Goal: Information Seeking & Learning: Learn about a topic

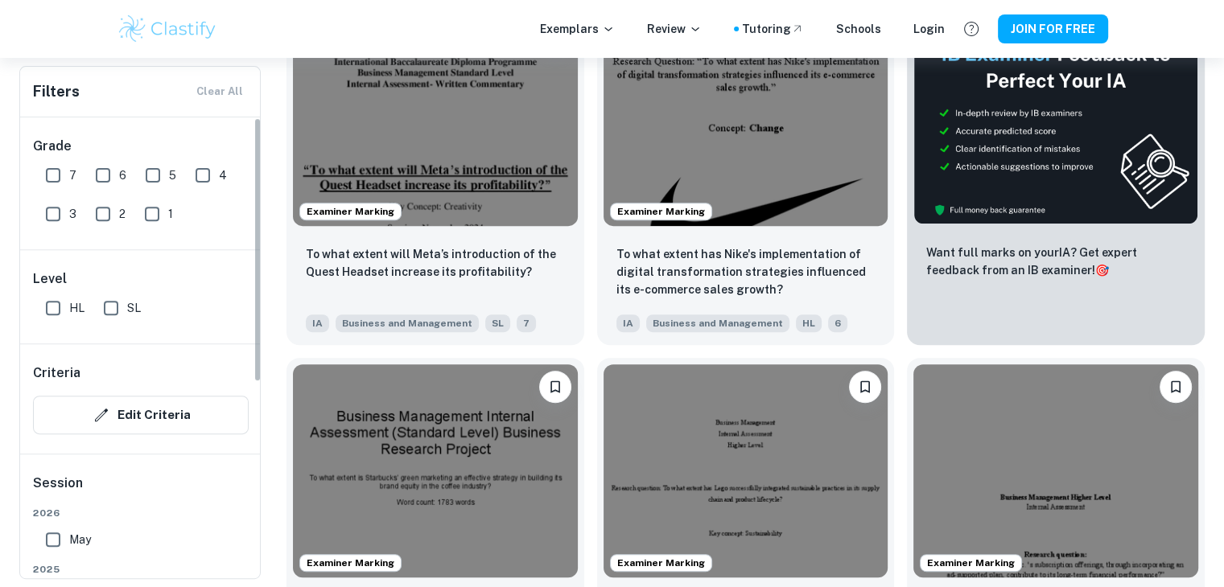
scroll to position [563, 0]
click at [46, 175] on input "7" at bounding box center [53, 175] width 32 height 32
checkbox input "true"
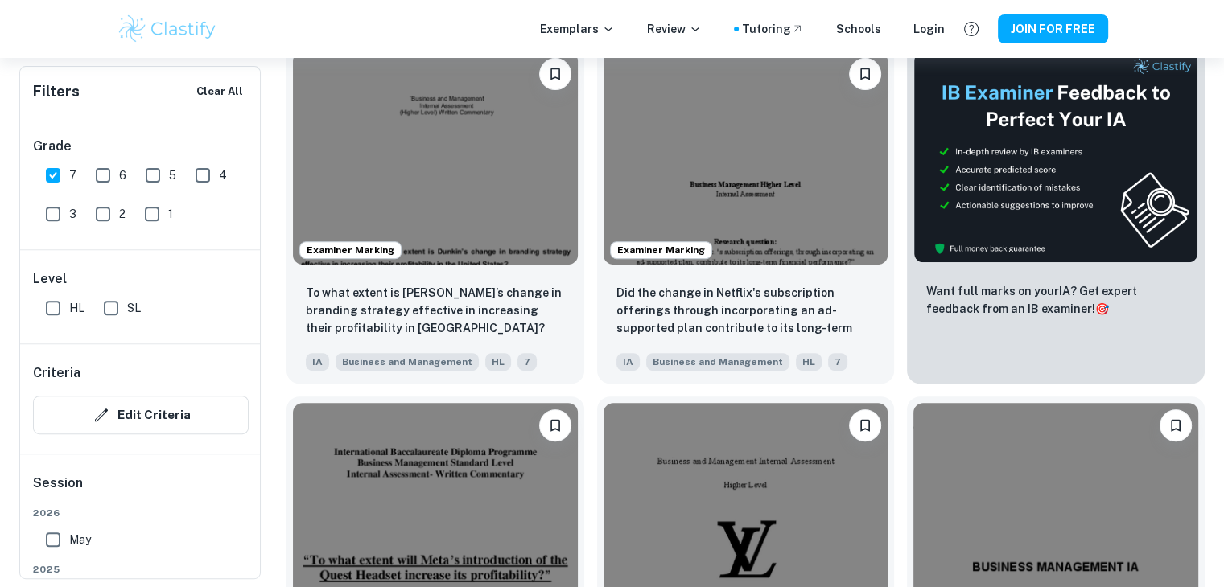
scroll to position [602, 0]
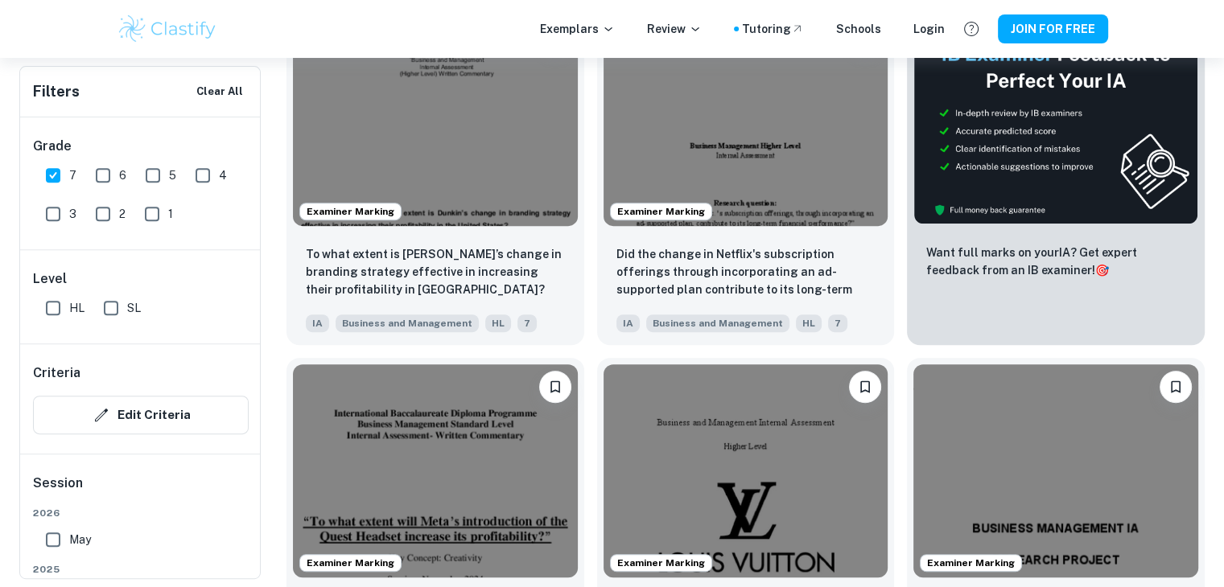
click at [47, 311] on input "HL" at bounding box center [53, 308] width 32 height 32
checkbox input "true"
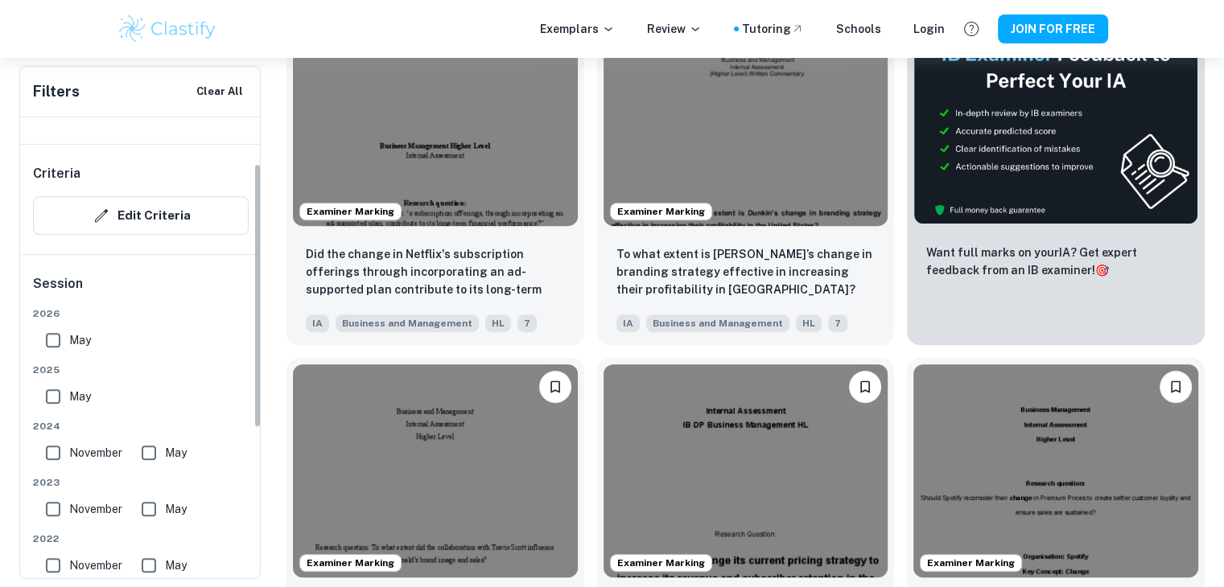
scroll to position [80, 0]
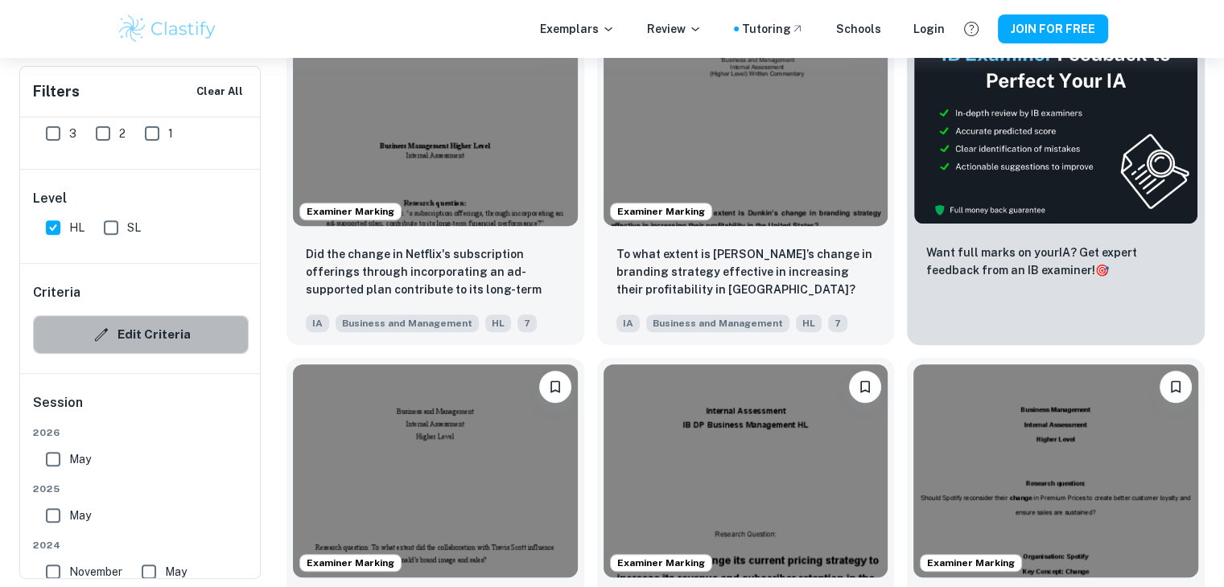
click at [148, 321] on button "Edit Criteria" at bounding box center [141, 334] width 216 height 39
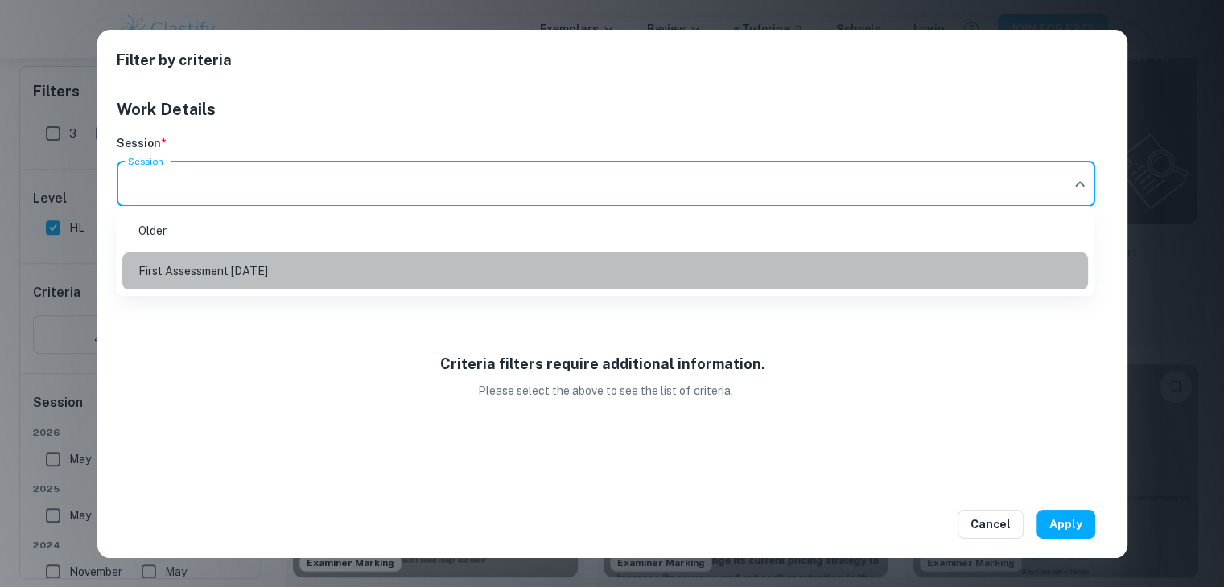
click at [306, 262] on li "First Assessment [DATE]" at bounding box center [605, 271] width 966 height 37
type input "m24"
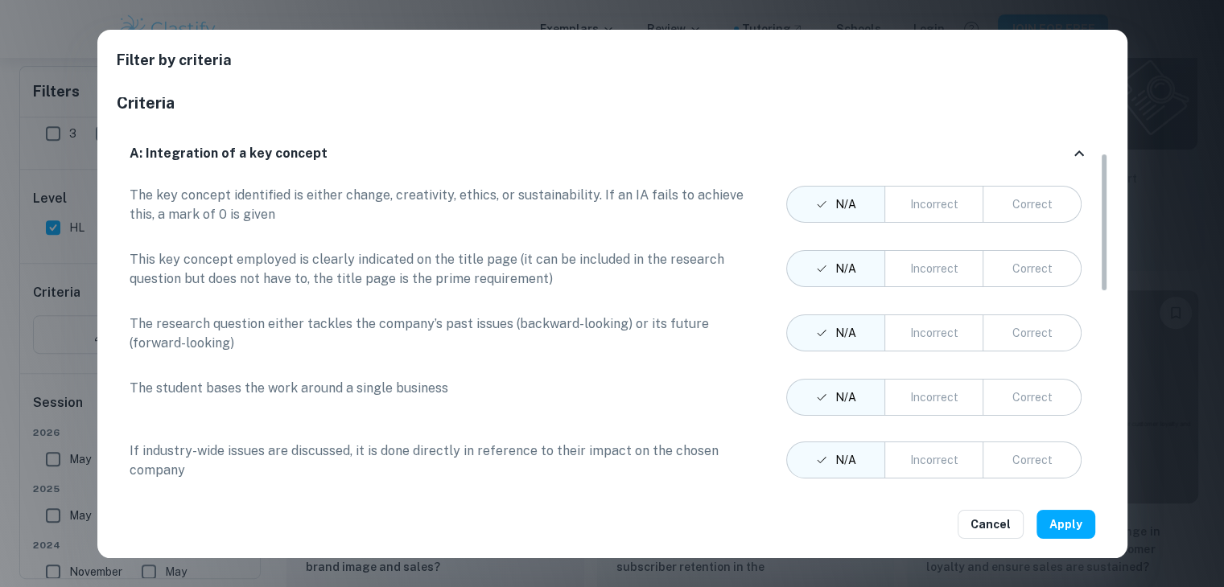
scroll to position [843, 0]
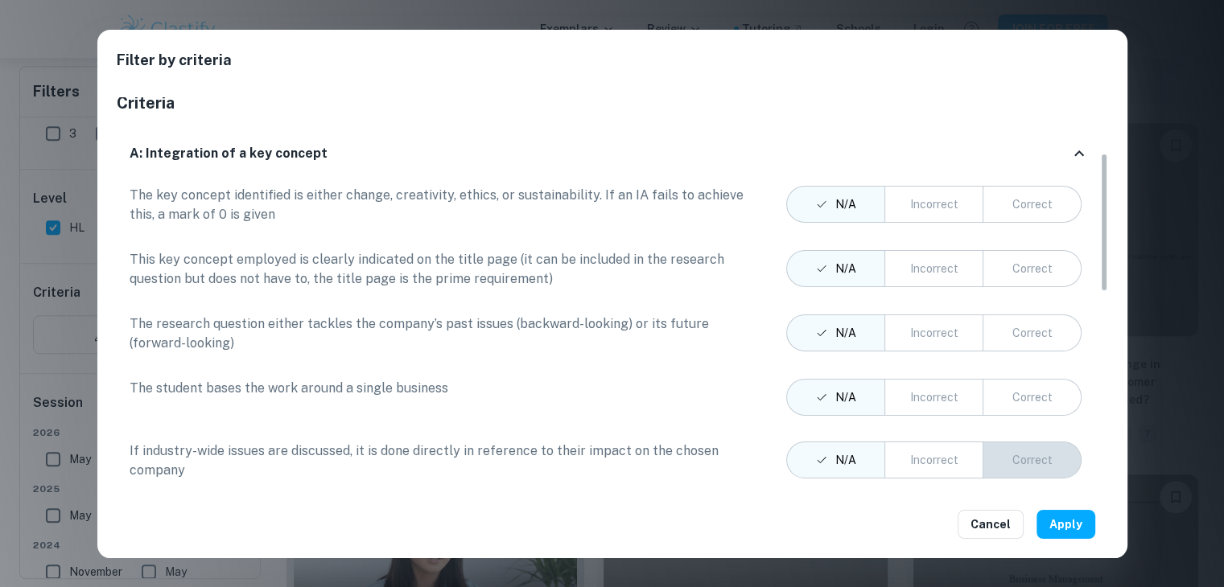
click at [1019, 474] on button "Correct" at bounding box center [1031, 460] width 99 height 37
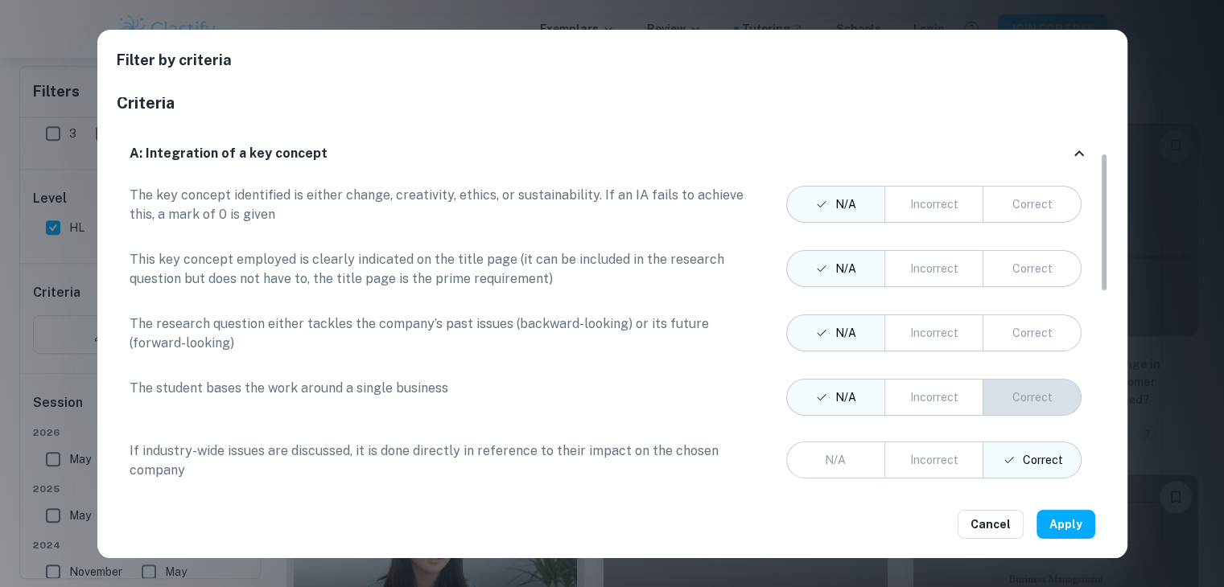
click at [1036, 386] on button "Correct" at bounding box center [1031, 397] width 99 height 37
click at [1055, 322] on button "Correct" at bounding box center [1031, 333] width 99 height 37
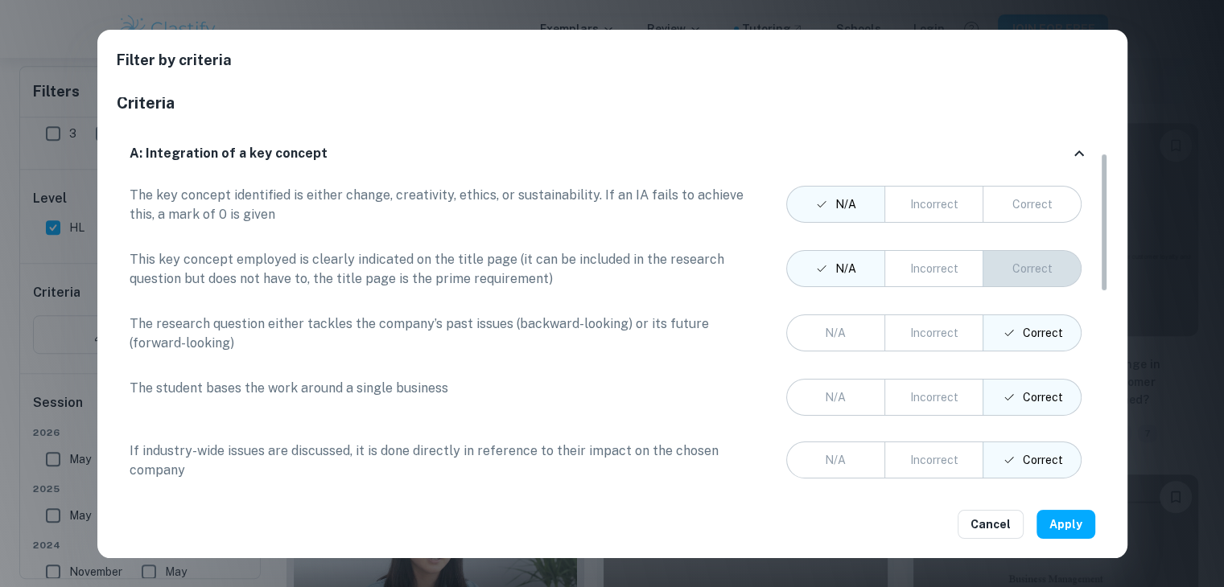
click at [1044, 272] on div "Correct" at bounding box center [1032, 269] width 40 height 18
click at [1048, 210] on div "Correct" at bounding box center [1032, 205] width 40 height 18
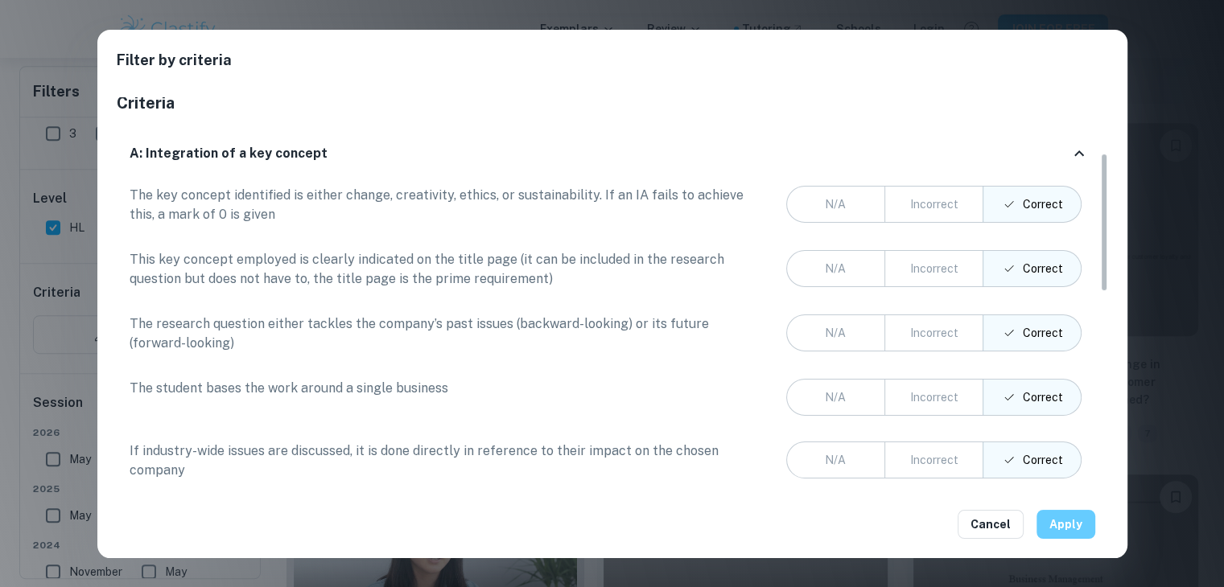
click at [1068, 517] on button "Apply" at bounding box center [1065, 524] width 59 height 29
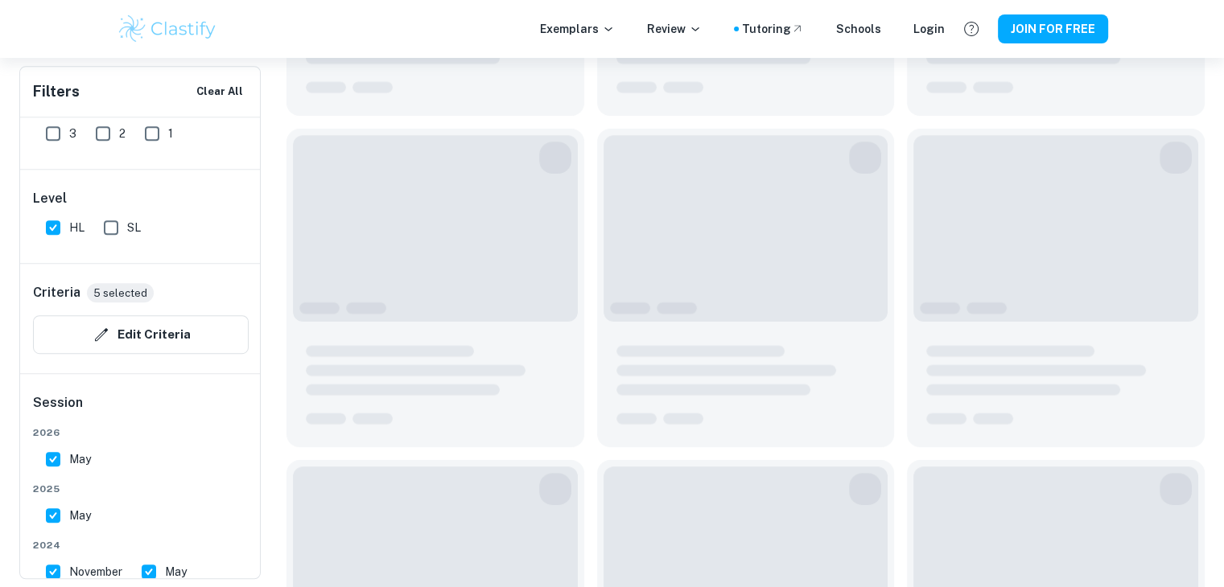
checkbox input "true"
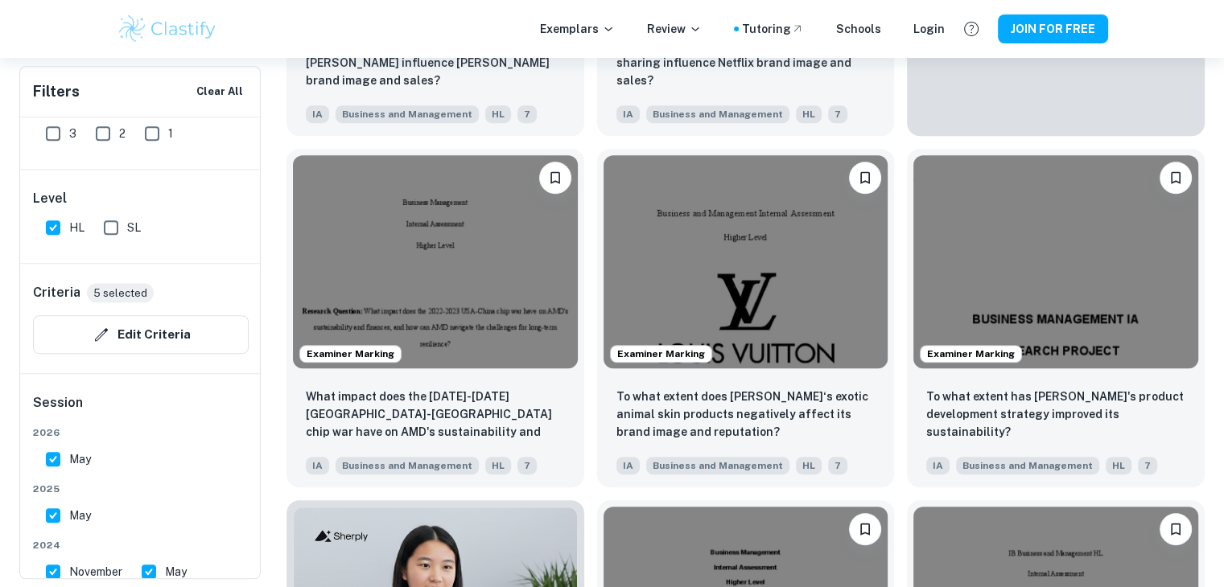
scroll to position [875, 0]
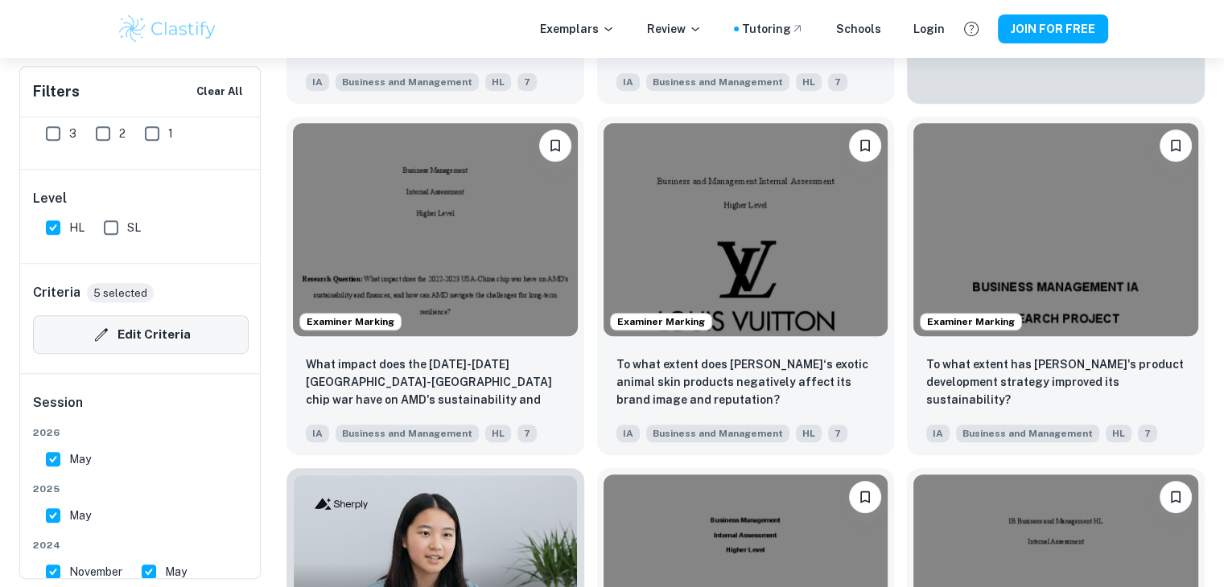
click at [183, 342] on button "Edit Criteria" at bounding box center [141, 334] width 216 height 39
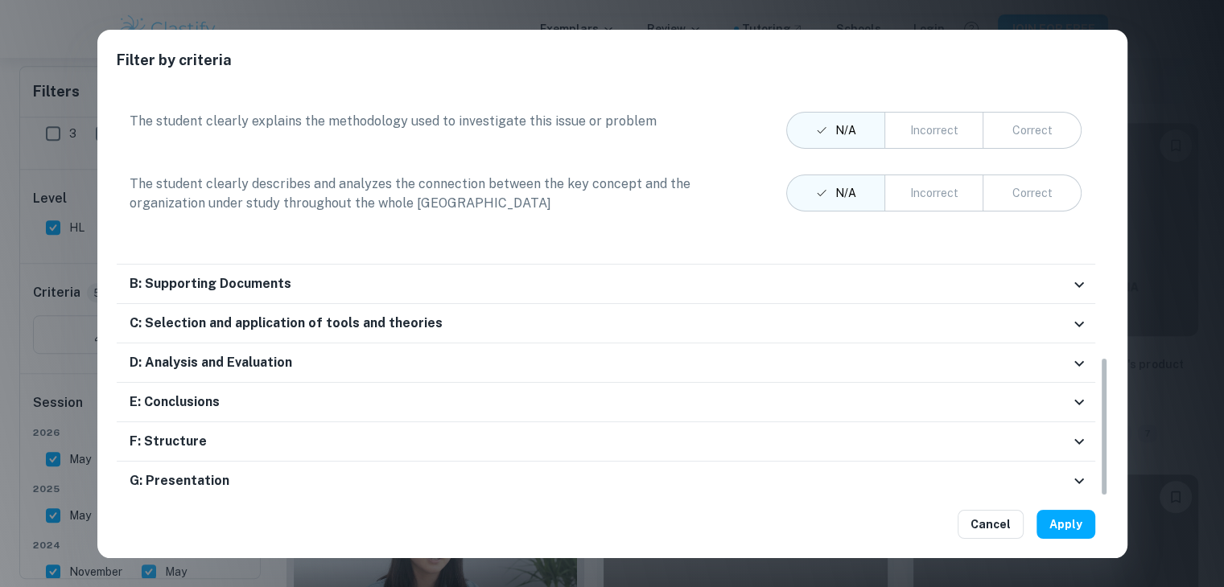
scroll to position [746, 0]
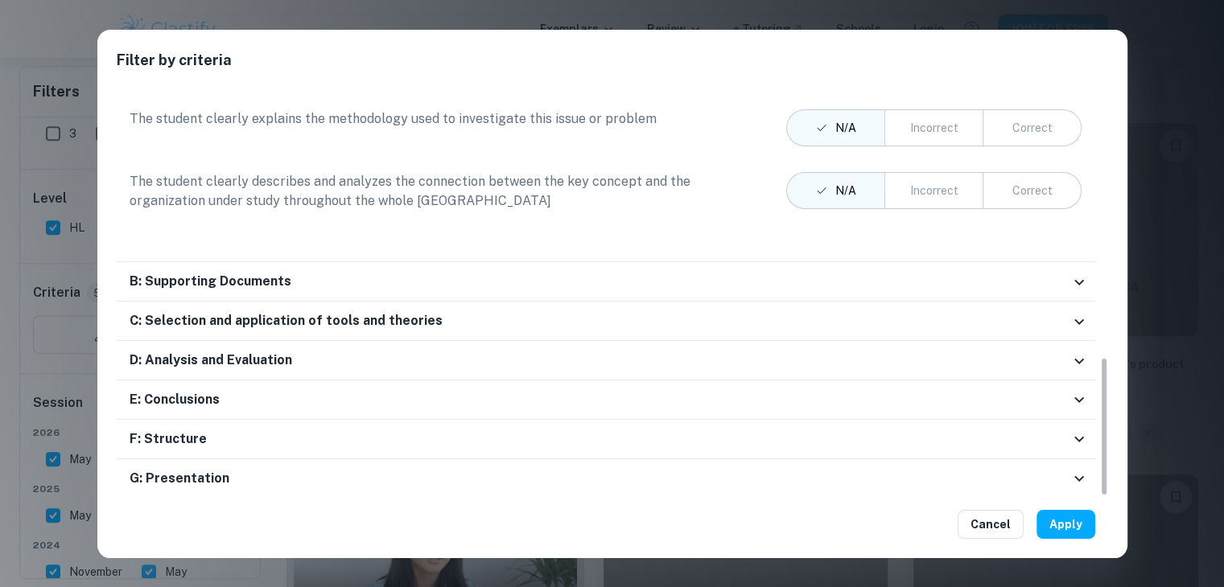
click at [974, 262] on div "B: Supporting Documents" at bounding box center [606, 281] width 978 height 39
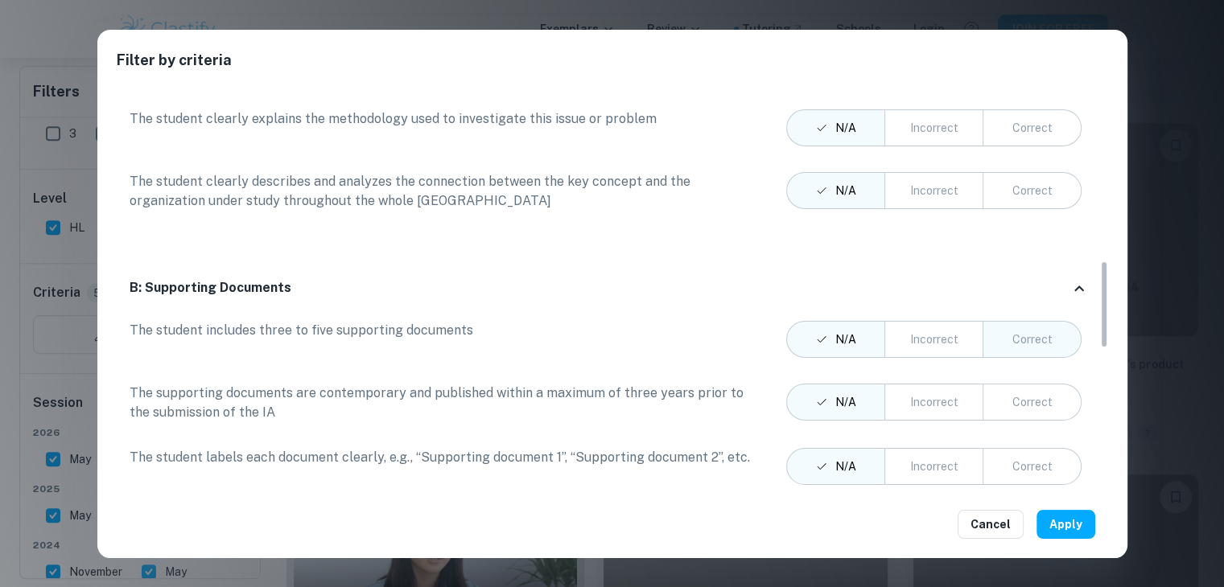
click at [1031, 336] on div "Correct" at bounding box center [1032, 340] width 40 height 18
click at [1046, 393] on div "Correct" at bounding box center [1032, 402] width 40 height 18
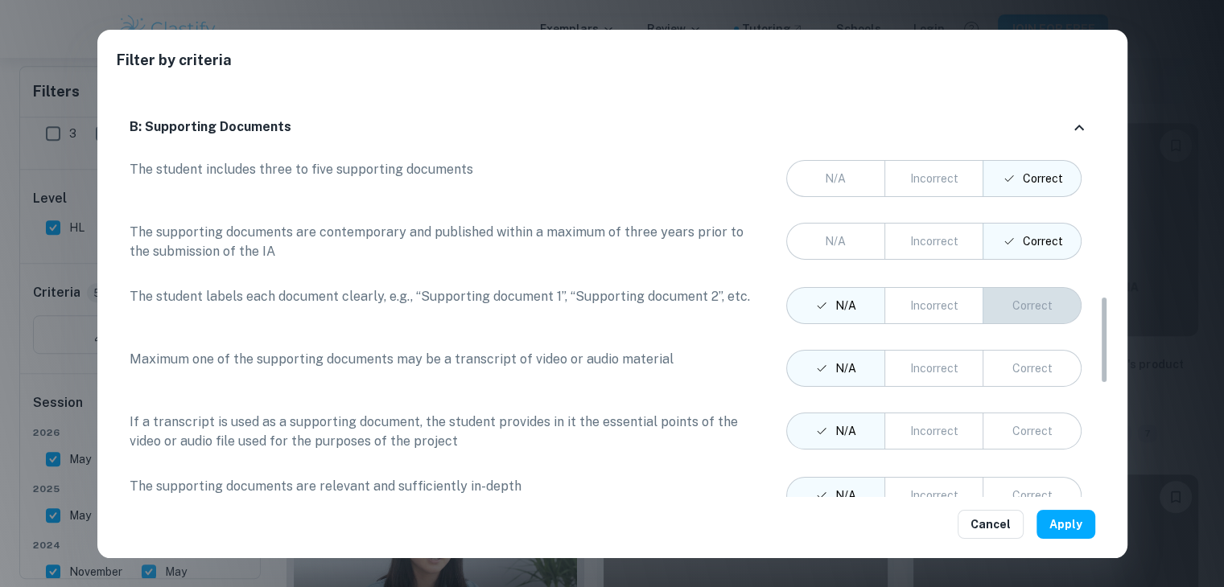
click at [1030, 310] on div "Correct" at bounding box center [1032, 306] width 40 height 18
click at [1032, 370] on div "Correct" at bounding box center [1032, 369] width 40 height 18
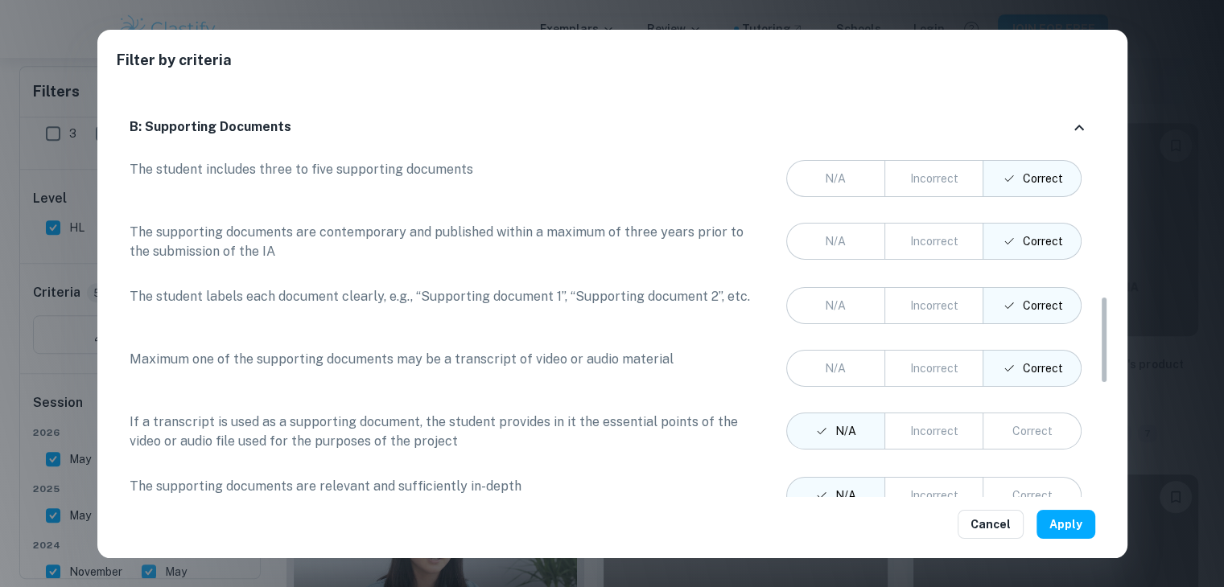
scroll to position [1068, 0]
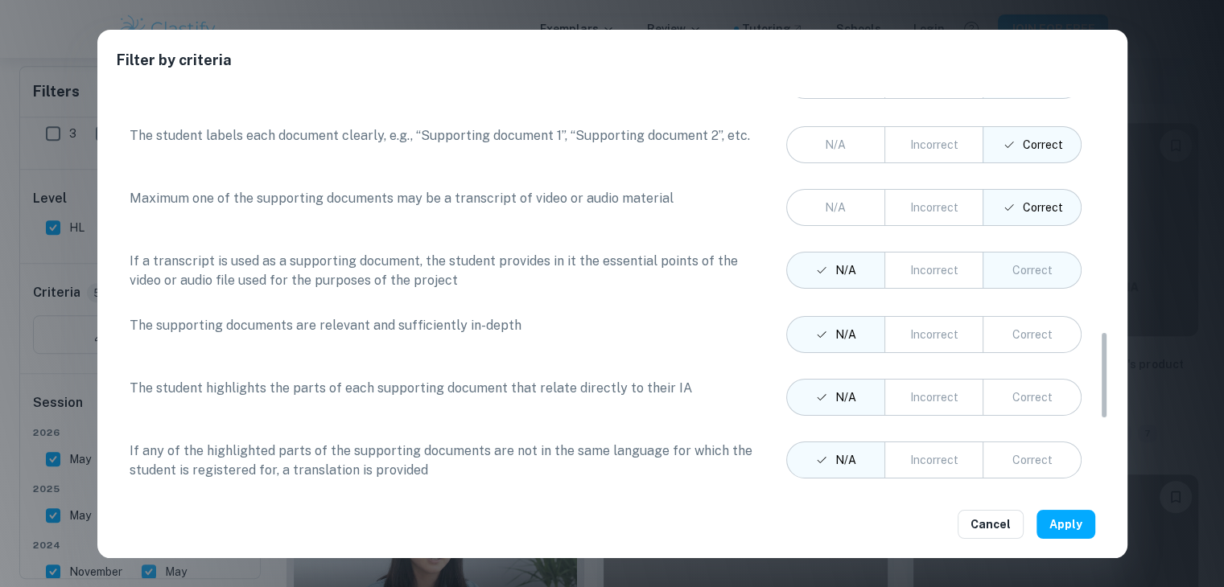
click at [1029, 281] on button "Correct" at bounding box center [1031, 270] width 99 height 37
drag, startPoint x: 1041, startPoint y: 327, endPoint x: 1045, endPoint y: 346, distance: 18.9
click at [1041, 328] on div "Correct" at bounding box center [1032, 335] width 40 height 18
click at [1045, 381] on button "Correct" at bounding box center [1031, 397] width 99 height 37
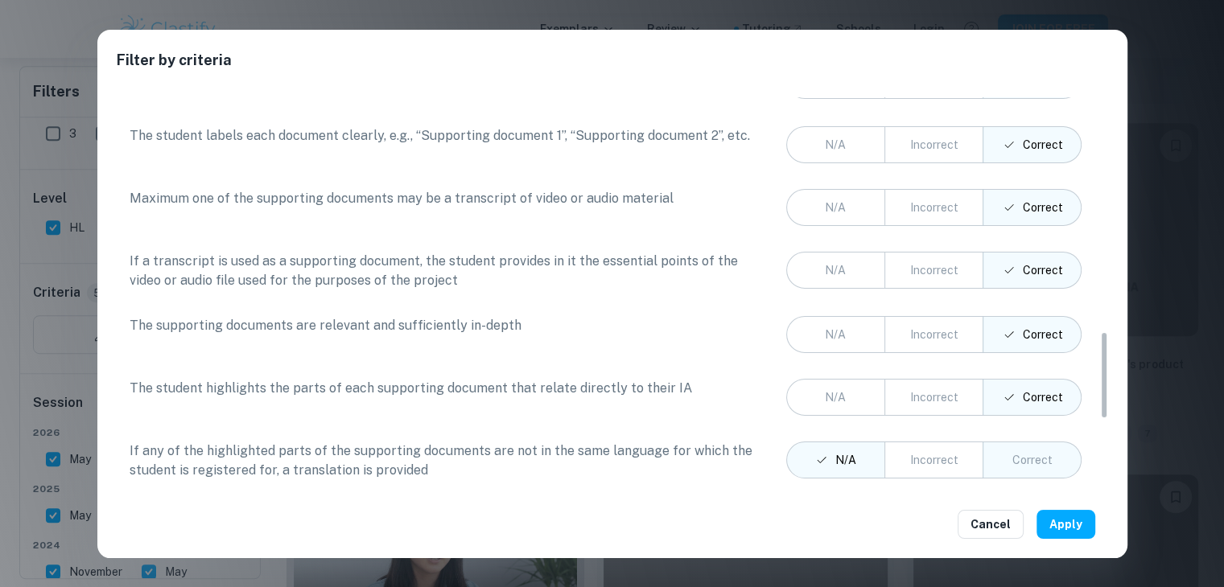
click at [1042, 442] on button "Correct" at bounding box center [1031, 460] width 99 height 37
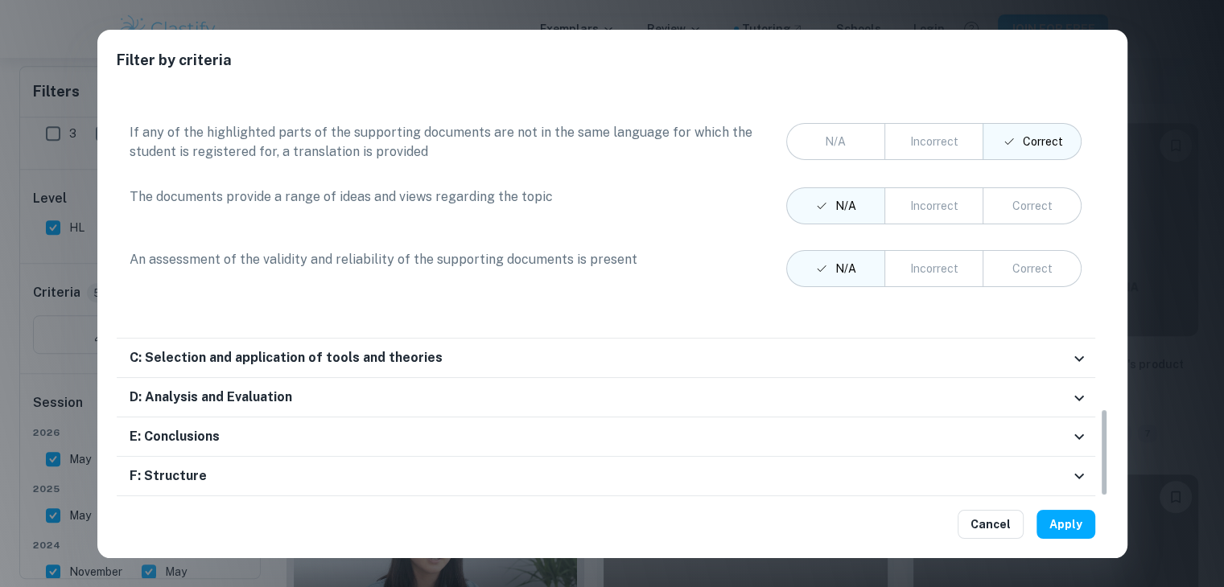
scroll to position [1421, 0]
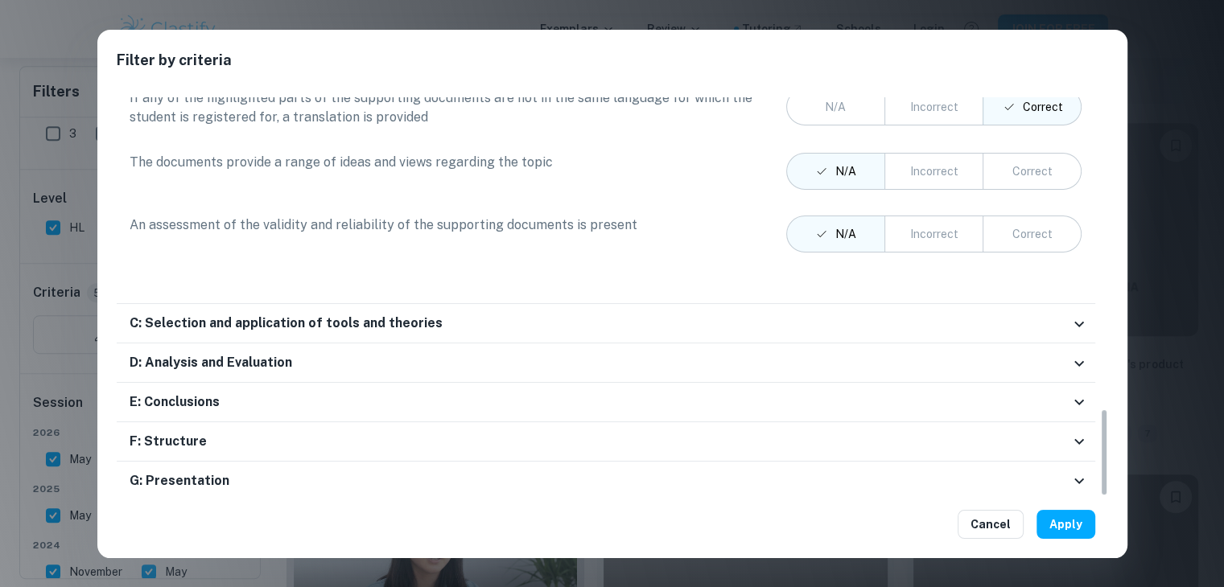
click at [997, 319] on div "C: Selection and application of tools and theories" at bounding box center [600, 324] width 940 height 20
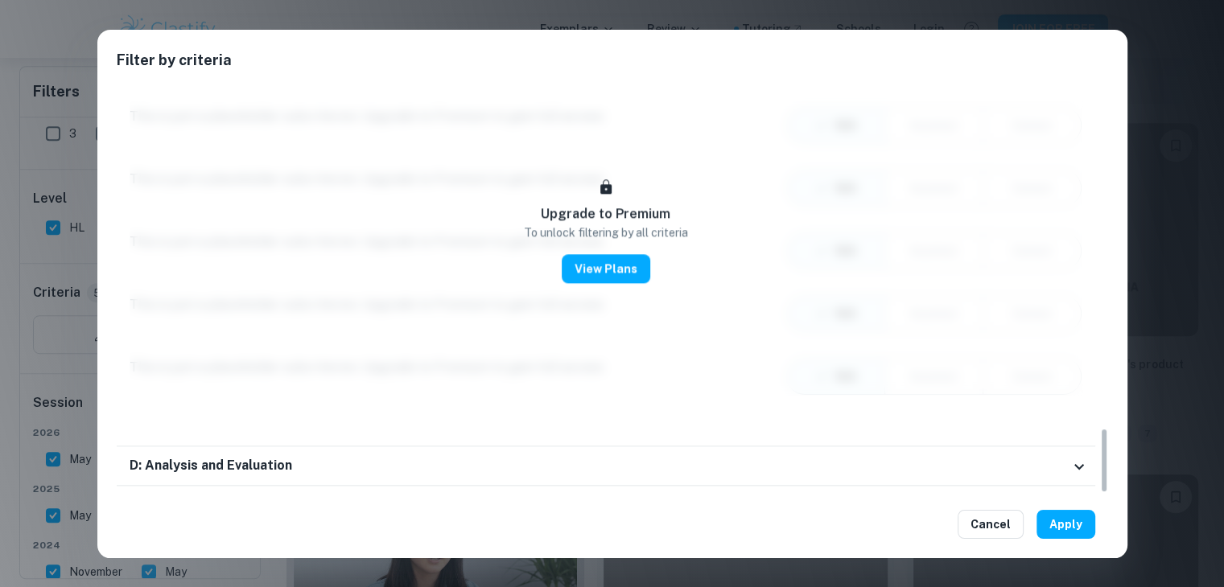
scroll to position [2028, 0]
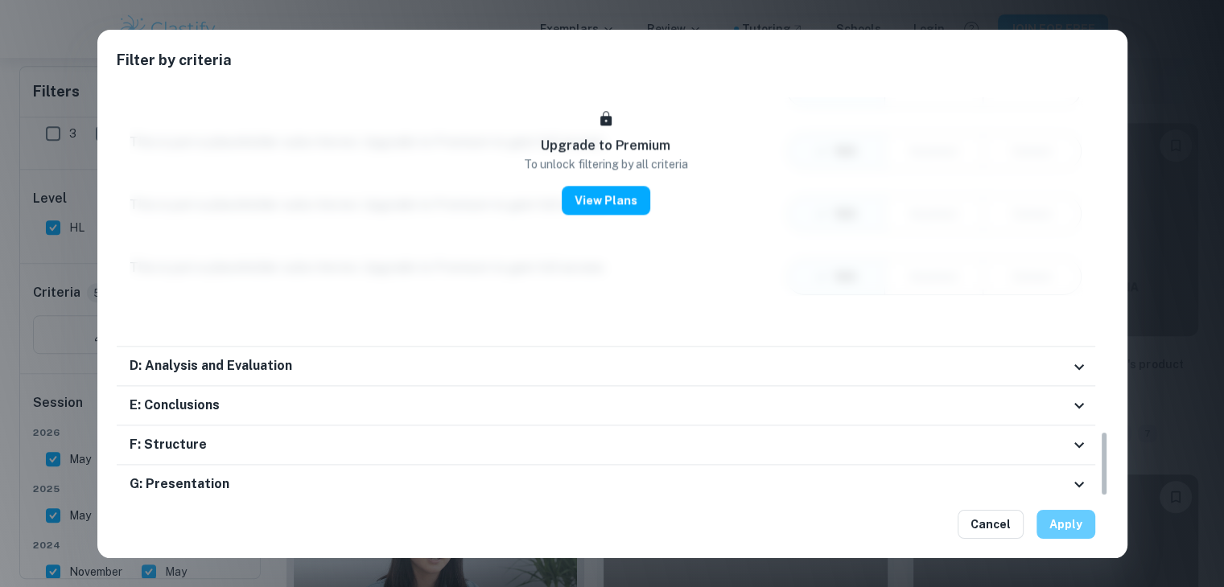
click at [1081, 536] on button "Apply" at bounding box center [1065, 524] width 59 height 29
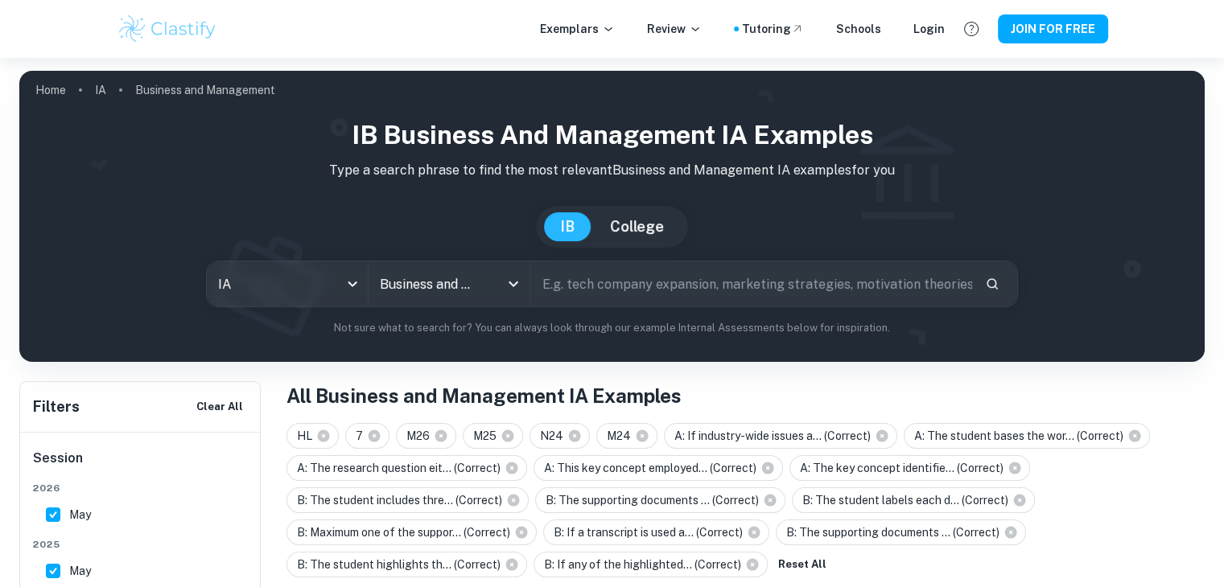
scroll to position [348, 0]
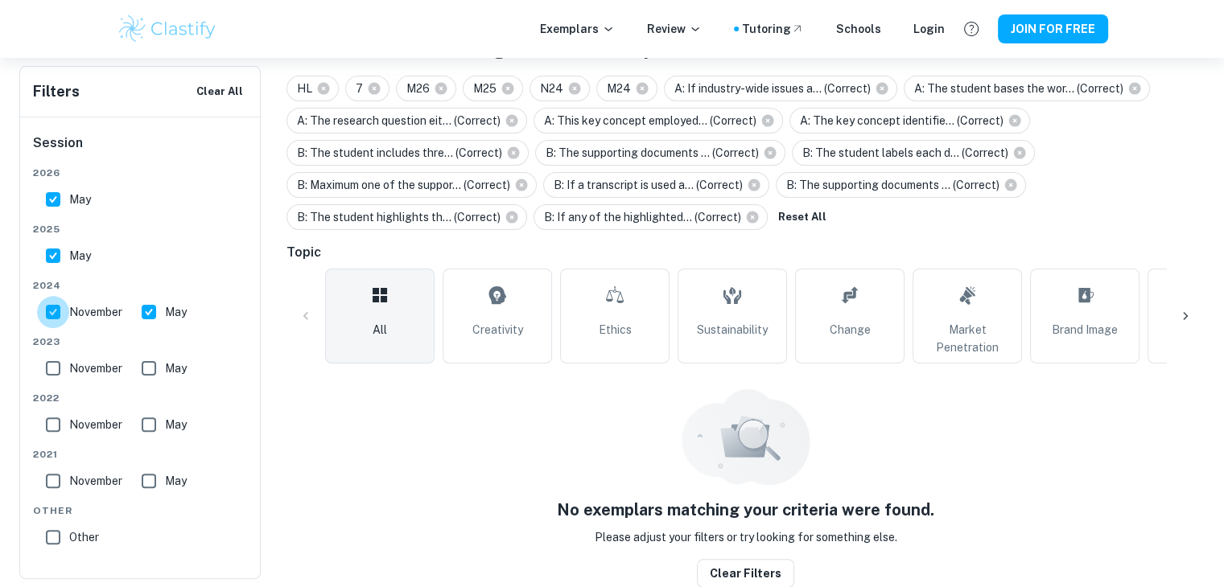
click at [51, 317] on input "November" at bounding box center [53, 312] width 32 height 32
checkbox input "false"
click at [151, 312] on input "May" at bounding box center [149, 312] width 32 height 32
checkbox input "false"
click at [40, 257] on input "May" at bounding box center [53, 256] width 32 height 32
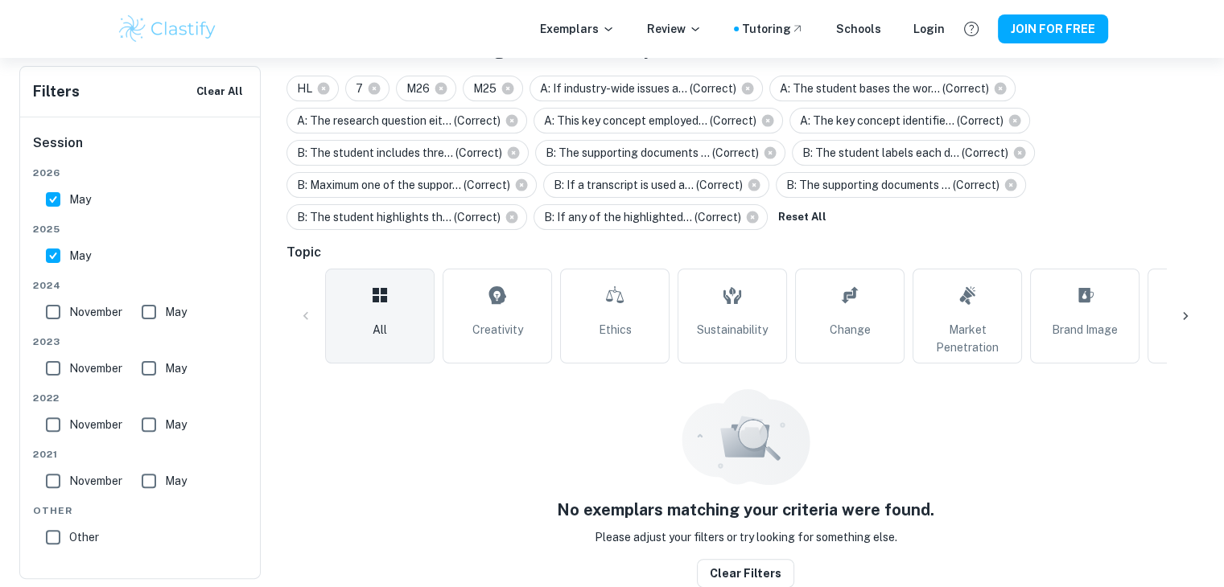
checkbox input "false"
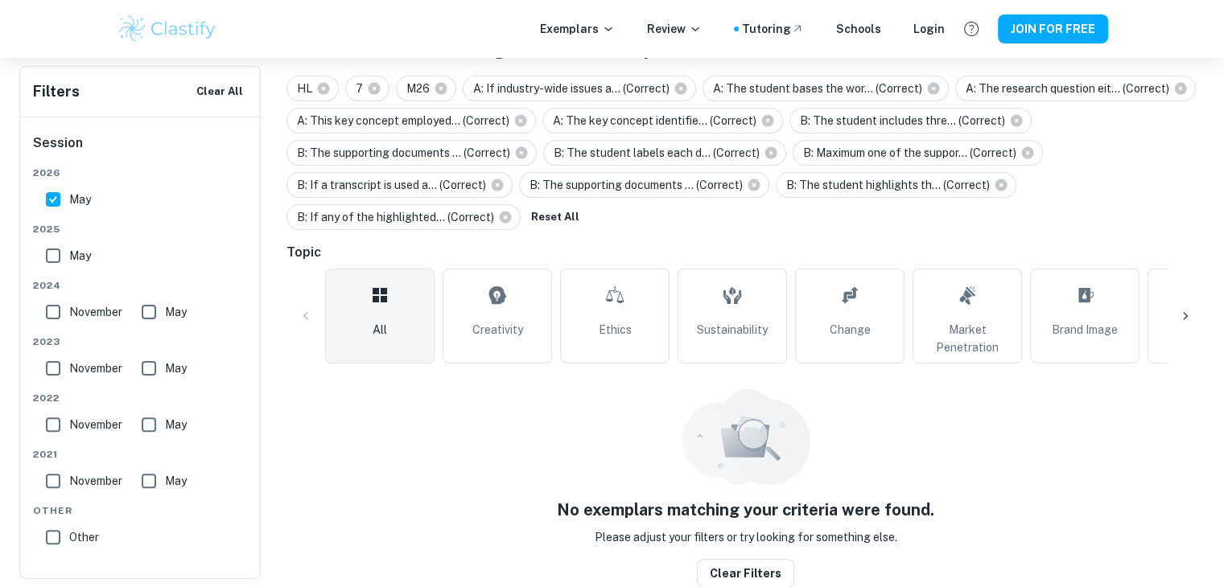
click at [48, 202] on input "May" at bounding box center [53, 199] width 32 height 32
checkbox input "false"
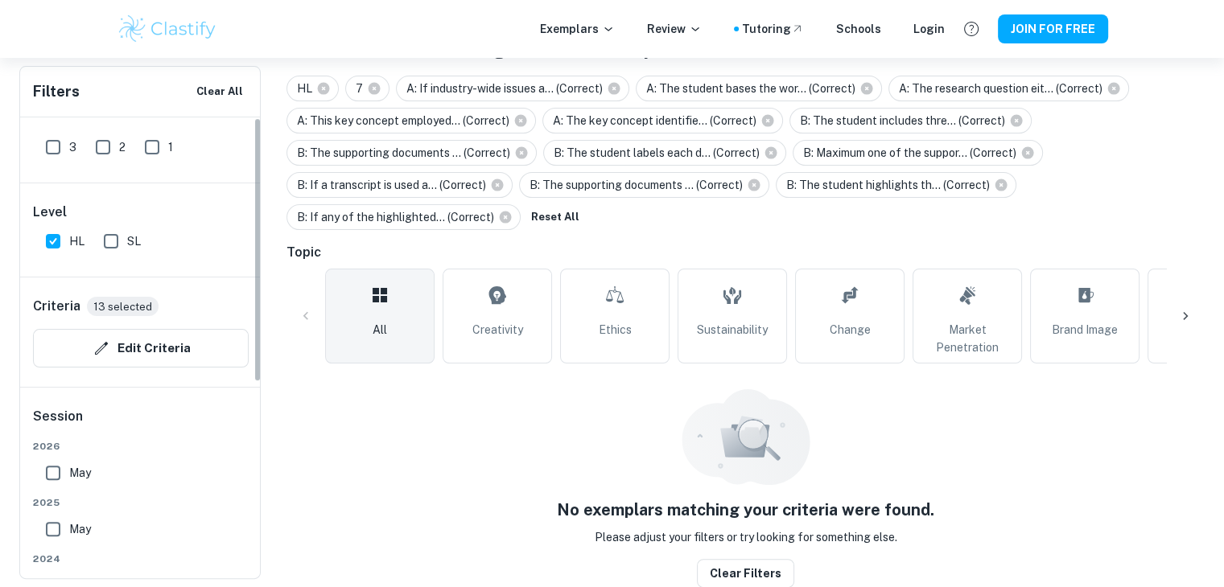
scroll to position [0, 0]
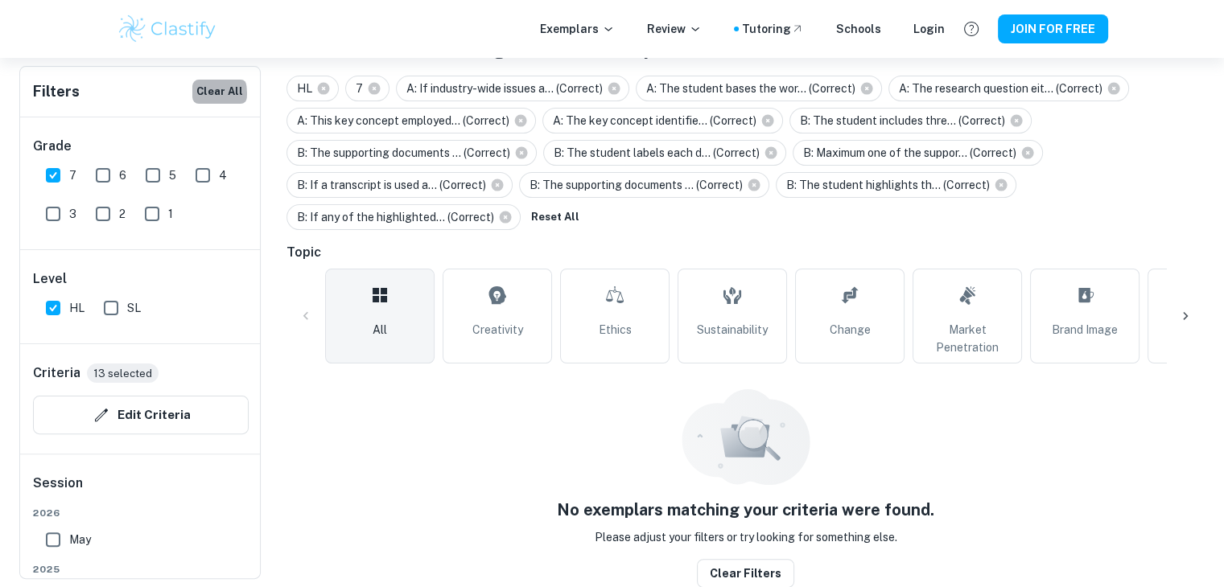
click at [202, 93] on button "Clear All" at bounding box center [219, 92] width 55 height 24
checkbox input "false"
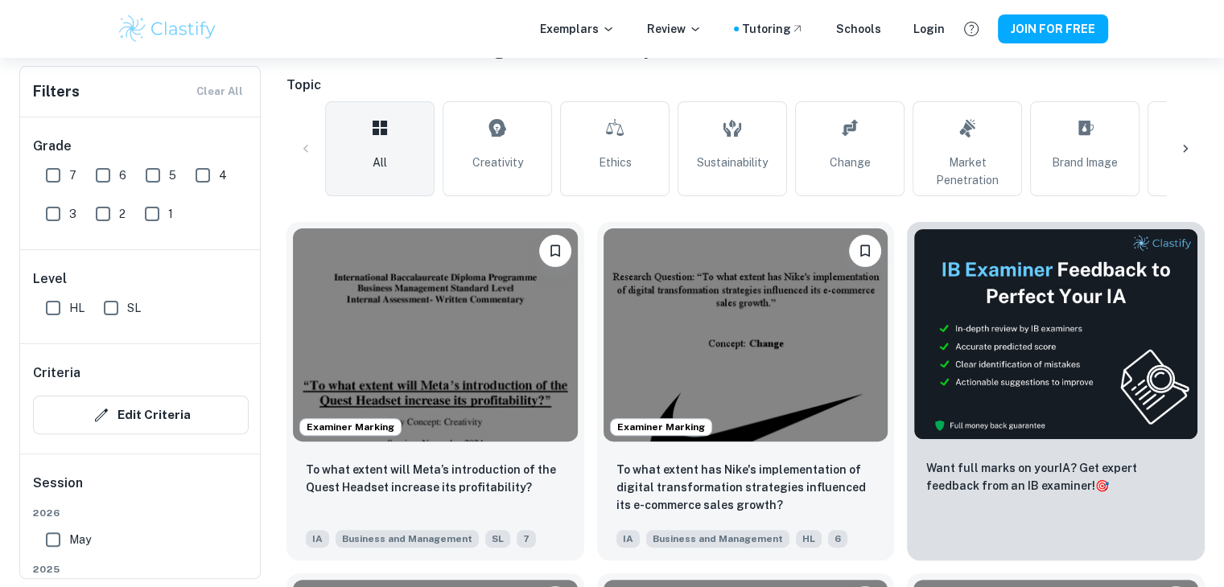
click at [48, 183] on input "7" at bounding box center [53, 175] width 32 height 32
checkbox input "true"
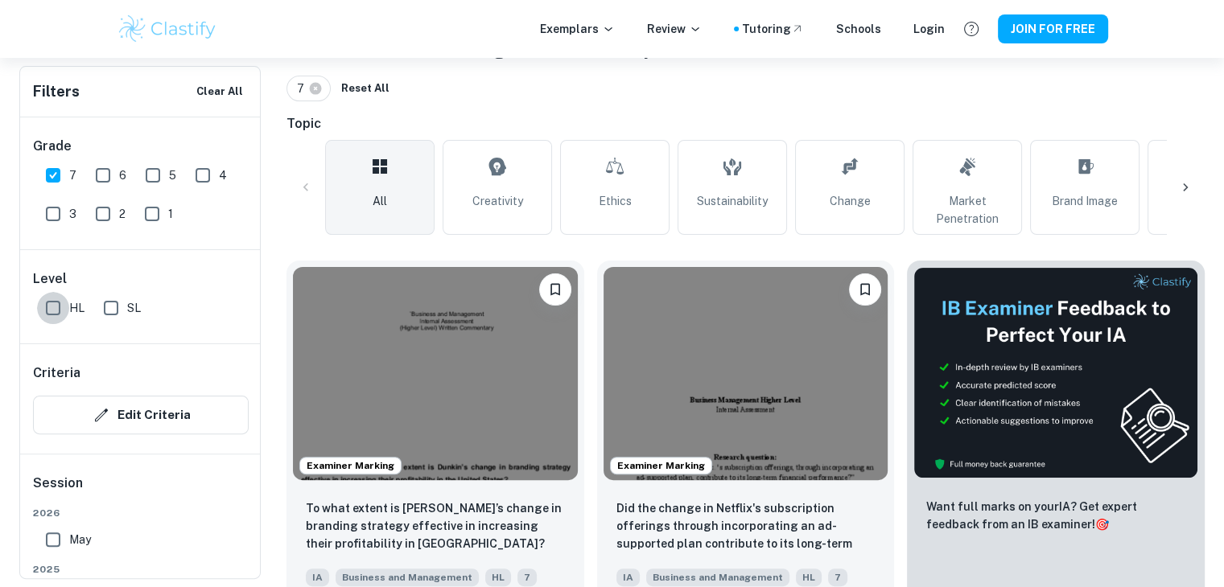
click at [57, 305] on input "HL" at bounding box center [53, 308] width 32 height 32
checkbox input "true"
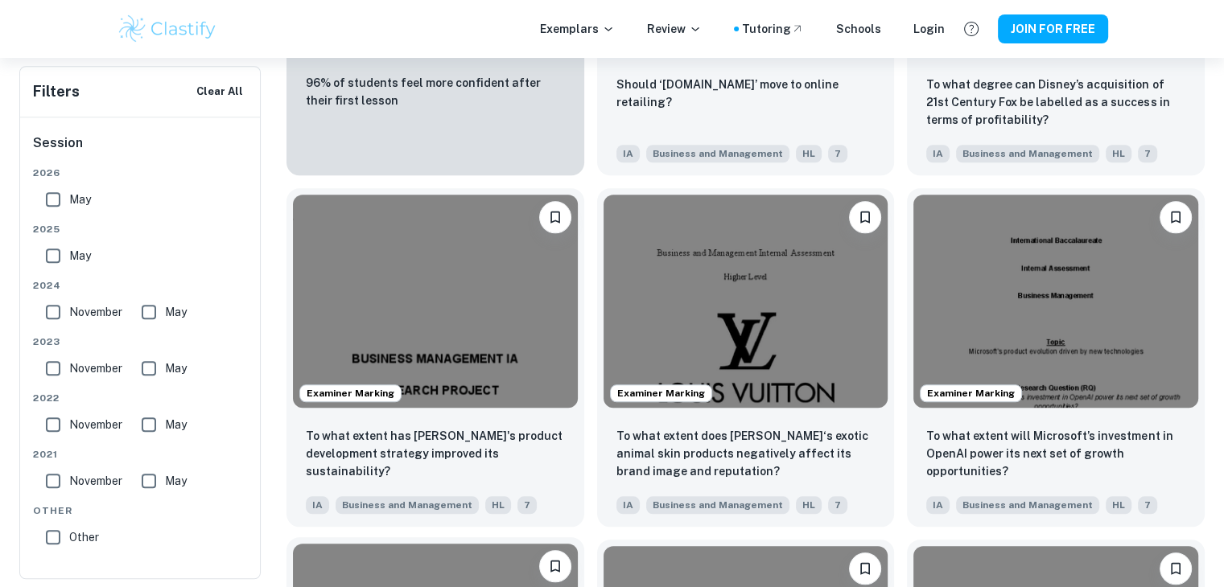
scroll to position [1474, 0]
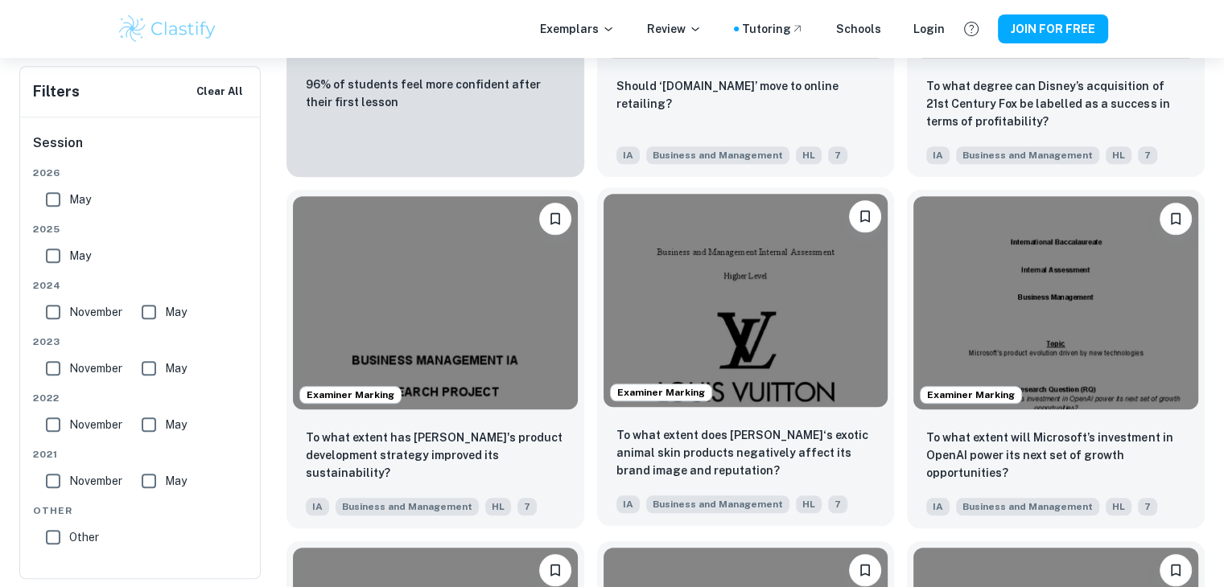
click at [694, 352] on img at bounding box center [745, 300] width 285 height 213
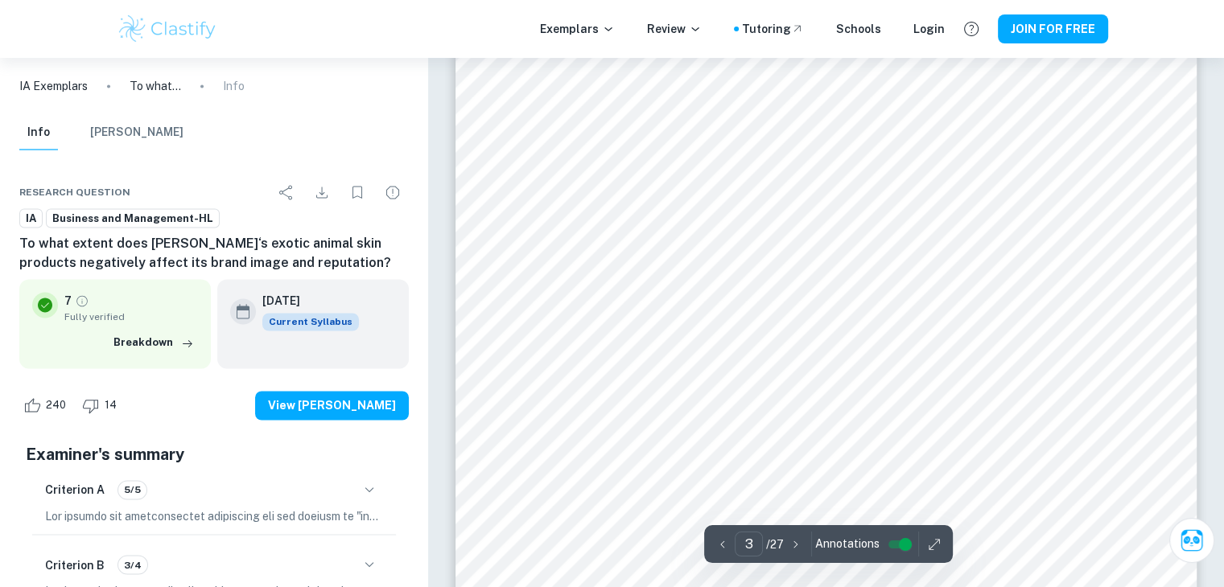
scroll to position [2575, 0]
type input "4"
